Goal: Task Accomplishment & Management: Complete application form

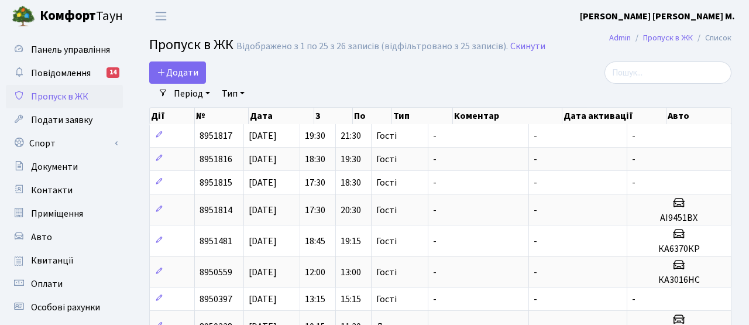
select select "25"
click at [190, 71] on span "Додати" at bounding box center [178, 72] width 42 height 13
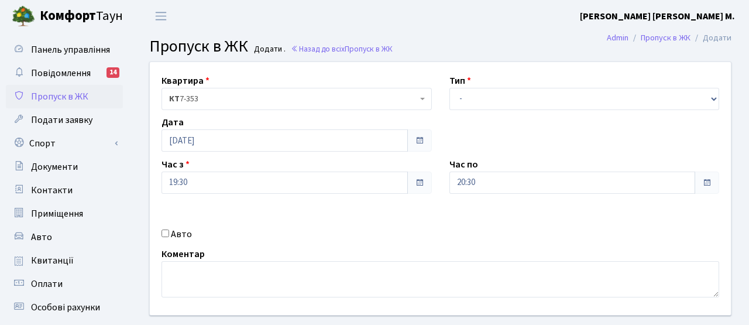
click at [169, 234] on div "Авто" at bounding box center [297, 234] width 288 height 14
click at [167, 233] on input "Авто" at bounding box center [166, 233] width 8 height 8
checkbox input "true"
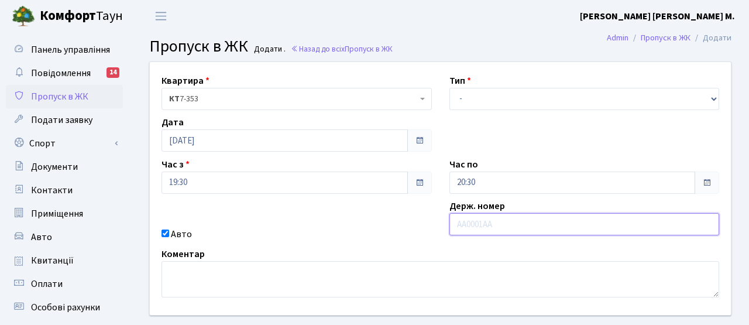
click at [506, 232] on input "text" at bounding box center [585, 224] width 270 height 22
paste input "КА0504ІЕ"
type input "КА0504ІЕ"
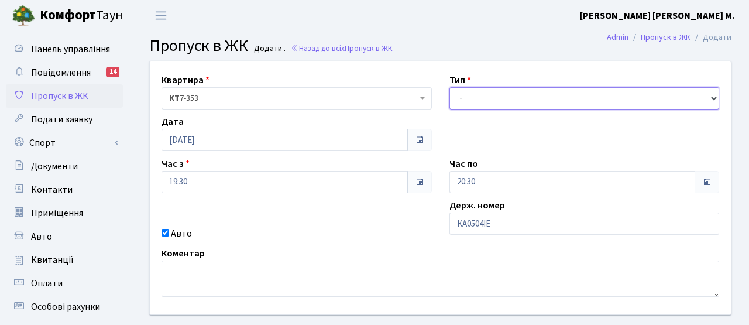
click at [495, 97] on select "- Доставка Таксі Гості Сервіс" at bounding box center [585, 98] width 270 height 22
select select "2"
click at [450, 87] on select "- Доставка Таксі Гості Сервіс" at bounding box center [585, 98] width 270 height 22
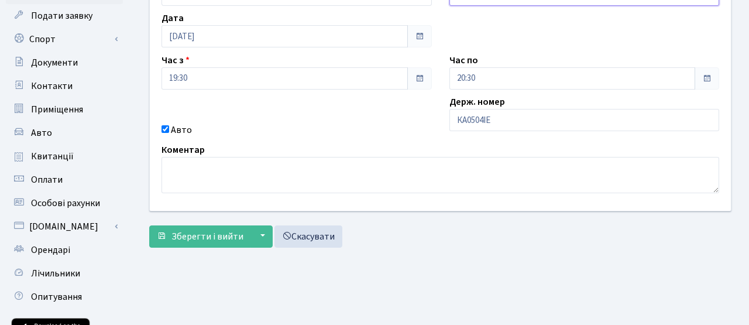
scroll to position [202, 0]
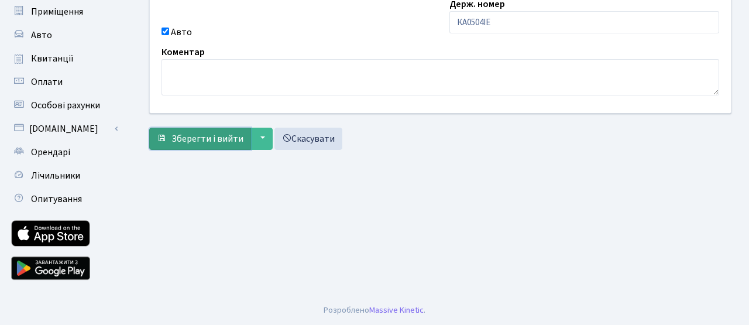
click at [219, 141] on span "Зберегти і вийти" at bounding box center [208, 138] width 72 height 13
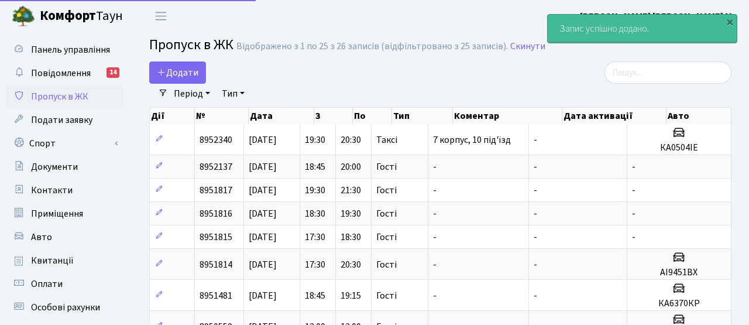
select select "25"
